Goal: Task Accomplishment & Management: Use online tool/utility

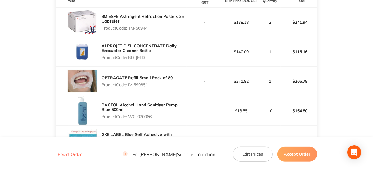
scroll to position [146, 0]
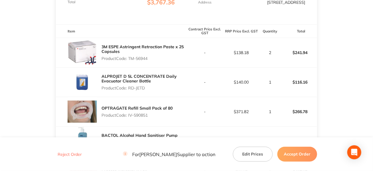
drag, startPoint x: 150, startPoint y: 59, endPoint x: 130, endPoint y: 60, distance: 20.5
click at [130, 60] on p "Product Code: TM-56944" at bounding box center [144, 58] width 85 height 5
copy p "TM-56944"
drag, startPoint x: 146, startPoint y: 88, endPoint x: 130, endPoint y: 89, distance: 16.5
click at [130, 89] on p "Product Code: RD-JETD" at bounding box center [144, 88] width 85 height 5
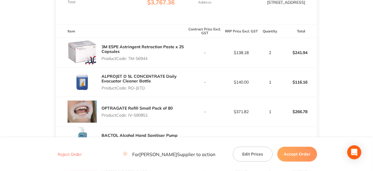
copy p "RD-JETD"
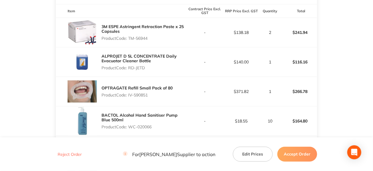
scroll to position [176, 0]
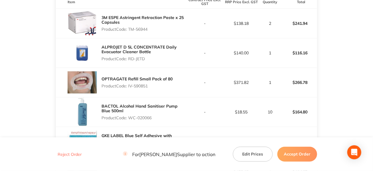
drag, startPoint x: 150, startPoint y: 86, endPoint x: 129, endPoint y: 86, distance: 20.8
click at [129, 86] on p "Product Code: IV-590851" at bounding box center [137, 86] width 71 height 5
copy p "IV-590851"
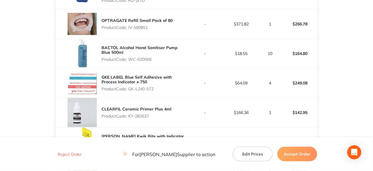
drag, startPoint x: 153, startPoint y: 58, endPoint x: 130, endPoint y: 59, distance: 22.8
click at [130, 59] on p "Product Code: WC-020066" at bounding box center [144, 59] width 85 height 5
copy p "WC-020066"
drag, startPoint x: 154, startPoint y: 89, endPoint x: 129, endPoint y: 90, distance: 25.2
click at [129, 90] on p "Product Code: GK-L240-572" at bounding box center [144, 89] width 85 height 5
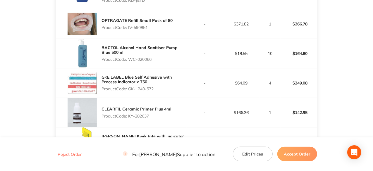
copy p "GK-L240-572"
drag, startPoint x: 152, startPoint y: 116, endPoint x: 130, endPoint y: 116, distance: 22.0
click at [130, 116] on p "Product Code: KY-282637" at bounding box center [137, 116] width 70 height 5
copy p "KY-282637"
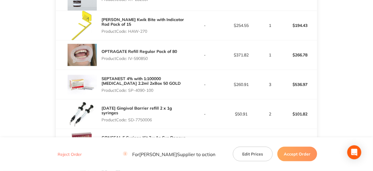
scroll to position [351, 0]
drag, startPoint x: 149, startPoint y: 30, endPoint x: 129, endPoint y: 31, distance: 20.5
click at [129, 31] on p "Product Code: HAW-270" at bounding box center [144, 31] width 85 height 5
copy p "HAW-270"
drag, startPoint x: 149, startPoint y: 57, endPoint x: 129, endPoint y: 57, distance: 19.6
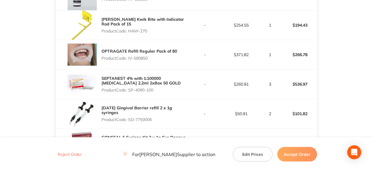
click at [129, 57] on p "Product Code: IV-590850" at bounding box center [139, 58] width 75 height 5
copy p "IV-590850"
drag, startPoint x: 155, startPoint y: 89, endPoint x: 130, endPoint y: 89, distance: 24.9
click at [130, 89] on p "Product Code: SP-4090-100" at bounding box center [144, 90] width 85 height 5
copy p "SP-4090-100"
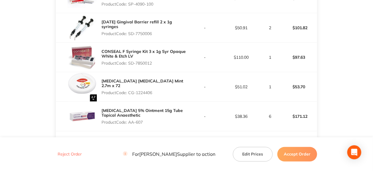
scroll to position [439, 0]
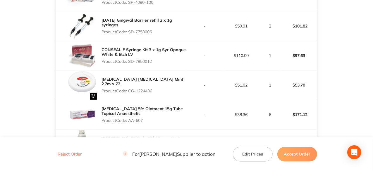
drag, startPoint x: 154, startPoint y: 28, endPoint x: 130, endPoint y: 27, distance: 24.6
click at [130, 30] on p "Product Code: SD-7750006" at bounding box center [144, 32] width 85 height 5
copy p "SD-7750006"
drag, startPoint x: 154, startPoint y: 61, endPoint x: 129, endPoint y: 62, distance: 24.9
click at [129, 62] on p "Product Code: SD-7850012" at bounding box center [144, 61] width 85 height 5
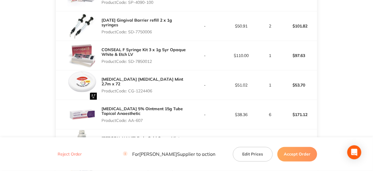
drag, startPoint x: 154, startPoint y: 89, endPoint x: 130, endPoint y: 89, distance: 24.0
click at [130, 89] on p "Product Code: CG-1224406" at bounding box center [144, 91] width 85 height 5
drag, startPoint x: 144, startPoint y: 119, endPoint x: 130, endPoint y: 120, distance: 14.1
click at [130, 120] on p "Product Code: AA-607" at bounding box center [144, 120] width 85 height 5
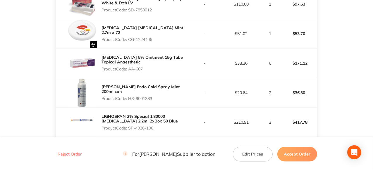
scroll to position [497, 0]
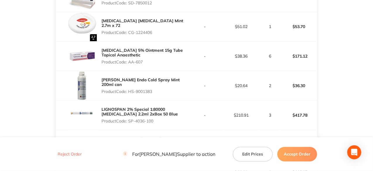
drag, startPoint x: 154, startPoint y: 90, endPoint x: 129, endPoint y: 91, distance: 24.6
click at [129, 91] on p "Product Code: HS-9001383" at bounding box center [144, 91] width 85 height 5
drag, startPoint x: 155, startPoint y: 120, endPoint x: 129, endPoint y: 120, distance: 26.6
click at [129, 120] on p "Product Code: SP-4036-100" at bounding box center [144, 121] width 85 height 5
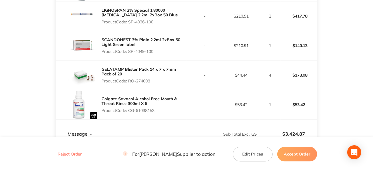
scroll to position [614, 0]
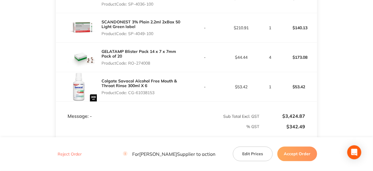
drag, startPoint x: 155, startPoint y: 33, endPoint x: 129, endPoint y: 33, distance: 26.3
click at [129, 33] on p "Product Code: SP-4049-100" at bounding box center [144, 33] width 85 height 5
drag, startPoint x: 152, startPoint y: 61, endPoint x: 130, endPoint y: 61, distance: 22.5
click at [130, 61] on p "Product Code: RO-274008" at bounding box center [144, 63] width 85 height 5
drag, startPoint x: 156, startPoint y: 92, endPoint x: 130, endPoint y: 93, distance: 26.6
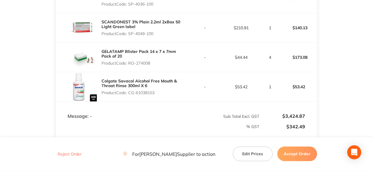
click at [130, 93] on p "Product Code: CG-61038153" at bounding box center [144, 92] width 85 height 5
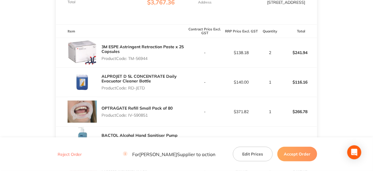
scroll to position [29, 0]
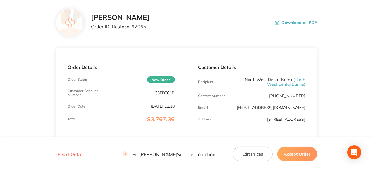
click at [299, 154] on button "Accept Order" at bounding box center [297, 154] width 40 height 15
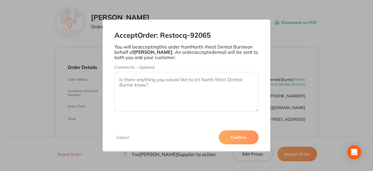
click at [239, 138] on button "Confirm" at bounding box center [239, 137] width 40 height 14
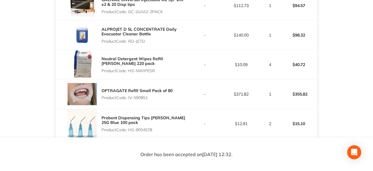
scroll to position [41, 0]
